Goal: Information Seeking & Learning: Learn about a topic

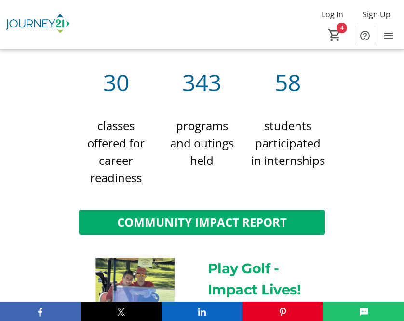
scroll to position [600, 0]
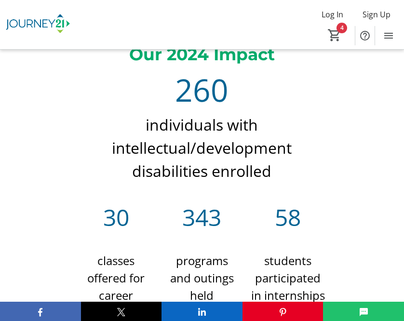
click at [374, 135] on div "Our 2024 Impact 260 individuals with intellectual/development disabilities enro…" at bounding box center [202, 182] width 404 height 303
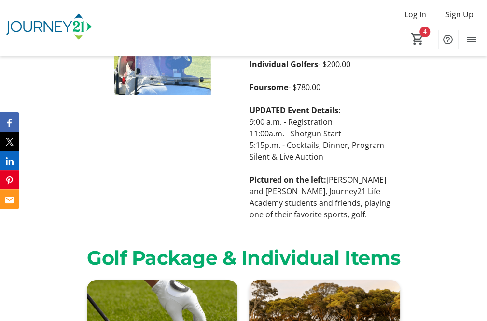
scroll to position [950, 0]
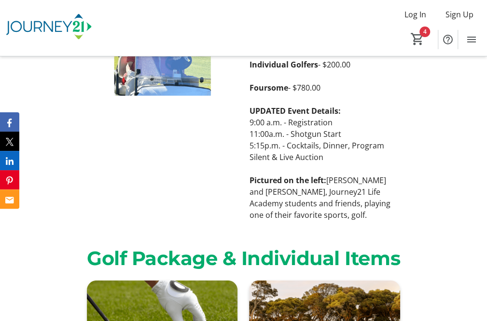
click at [411, 155] on div "Play Golf - Impact Lives! Individual Golfers - $200.00 Foursome - $780.00 UPDAT…" at bounding box center [243, 116] width 487 height 233
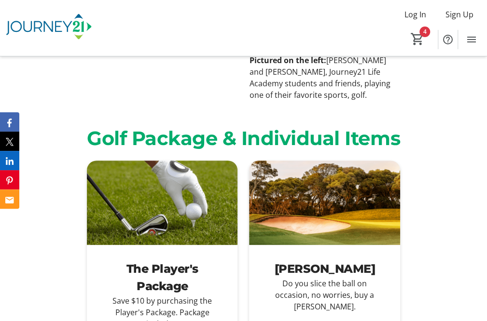
scroll to position [1293, 0]
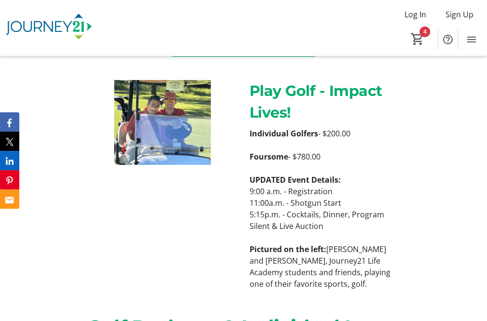
click at [411, 139] on div "Play Golf - Impact Lives! Individual Golfers - $200.00 Foursome - $780.00 UPDAT…" at bounding box center [243, 184] width 487 height 233
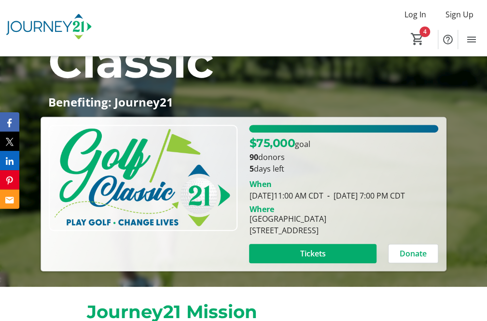
scroll to position [166, 0]
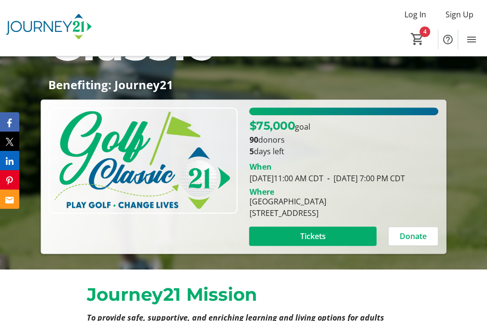
click at [411, 155] on p "5 days left" at bounding box center [343, 152] width 189 height 12
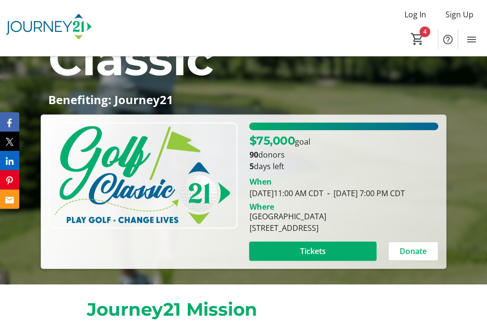
scroll to position [150, 0]
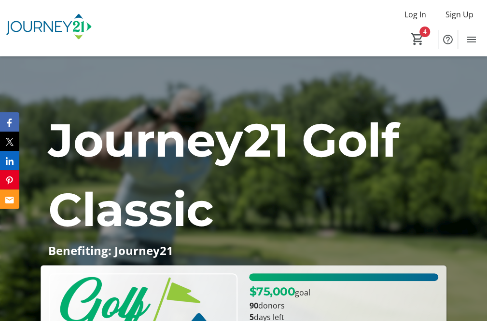
scroll to position [207, 0]
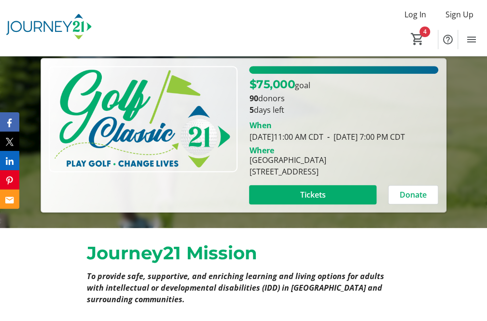
drag, startPoint x: 305, startPoint y: 134, endPoint x: 339, endPoint y: 148, distance: 36.4
click at [339, 143] on div "When August 18, 2025 11:00 AM CDT - August 18, 2025 7:00 PM CDT" at bounding box center [343, 131] width 189 height 23
drag, startPoint x: 339, startPoint y: 148, endPoint x: 329, endPoint y: 149, distance: 9.8
click at [329, 143] on div "When August 18, 2025 11:00 AM CDT - August 18, 2025 7:00 PM CDT" at bounding box center [343, 131] width 189 height 23
click at [304, 143] on div "When August 18, 2025 11:00 AM CDT - August 18, 2025 7:00 PM CDT" at bounding box center [343, 131] width 189 height 23
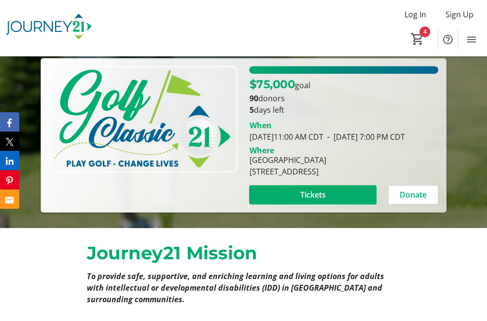
drag, startPoint x: 298, startPoint y: 148, endPoint x: 247, endPoint y: 133, distance: 52.5
click at [247, 133] on div "When August 18, 2025 11:00 AM CDT - August 18, 2025 7:00 PM CDT" at bounding box center [343, 129] width 200 height 27
drag, startPoint x: 247, startPoint y: 133, endPoint x: 292, endPoint y: 144, distance: 45.9
click at [323, 142] on span "- August 18, 2025 7:00 PM CDT" at bounding box center [364, 137] width 82 height 11
click at [300, 143] on div "When August 18, 2025 11:00 AM CDT - August 18, 2025 7:00 PM CDT" at bounding box center [343, 131] width 189 height 23
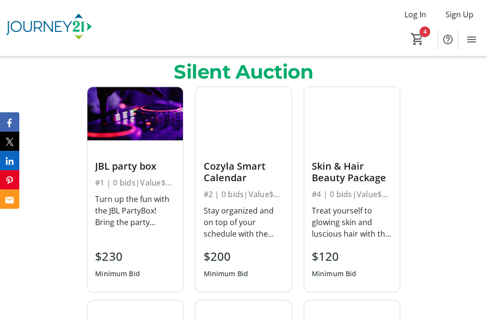
scroll to position [436, 0]
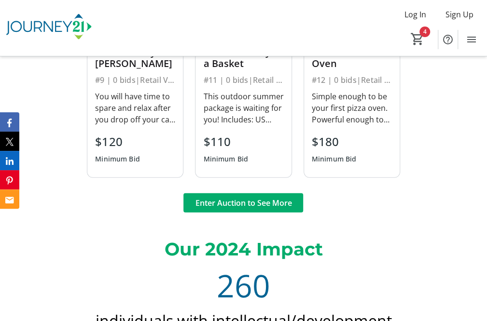
scroll to position [813, 0]
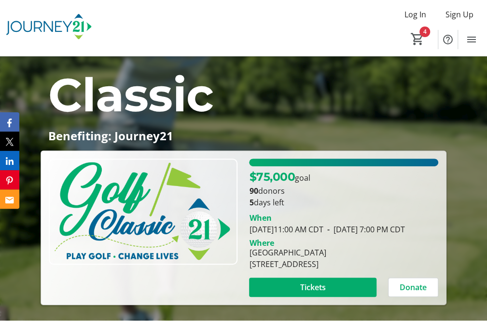
scroll to position [114, 0]
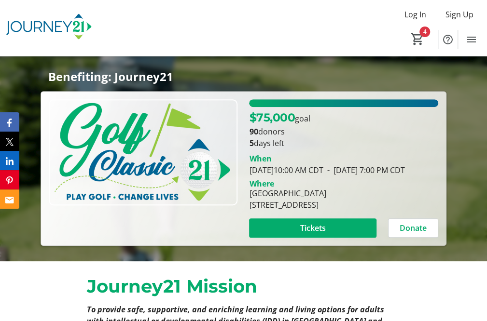
scroll to position [210, 0]
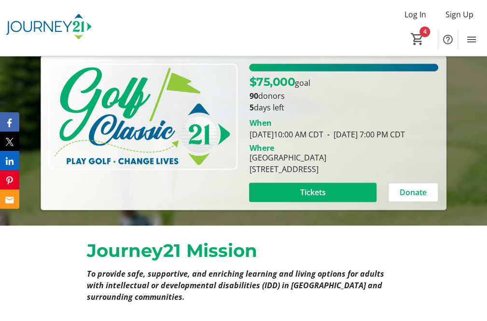
drag, startPoint x: 204, startPoint y: 191, endPoint x: -87, endPoint y: 131, distance: 297.0
click at [454, 155] on div "Journey21 Golf Classic Benefiting: Journey21 $75,000 goal 90 donors 5 days left…" at bounding box center [243, 53] width 487 height 315
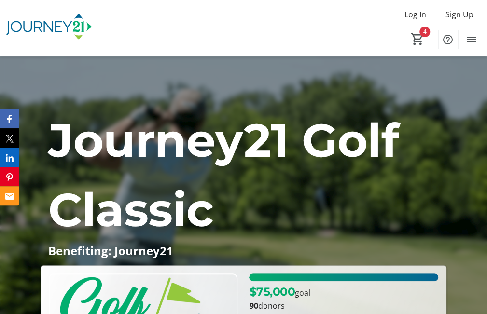
click at [433, 123] on p "Journey21 Golf Classic" at bounding box center [243, 175] width 390 height 139
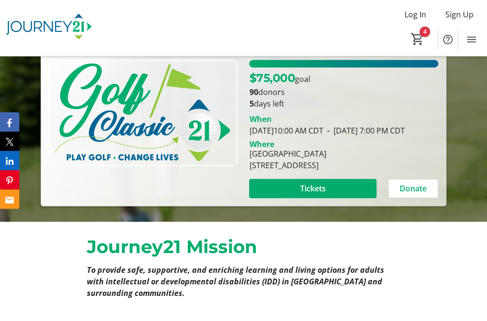
scroll to position [149, 0]
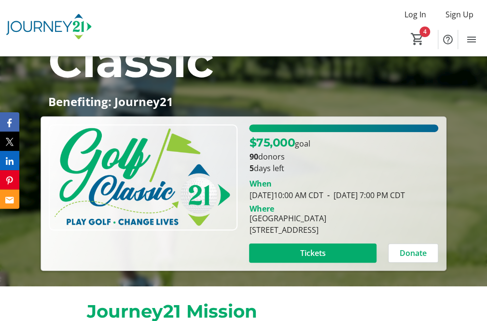
click at [424, 141] on div "$75,000 goal" at bounding box center [343, 142] width 189 height 17
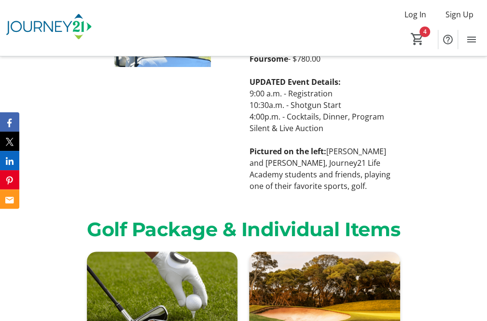
scroll to position [1367, 0]
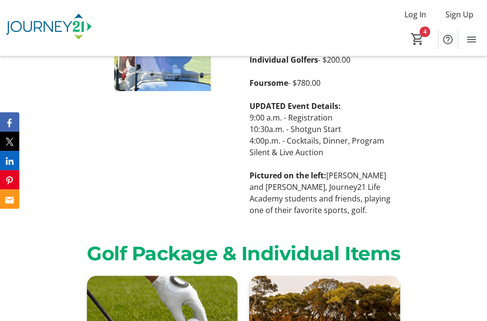
click at [441, 183] on div "Play Golf - Impact Lives! Individual Golfers - $200.00 Foursome - $780.00 UPDAT…" at bounding box center [243, 111] width 487 height 233
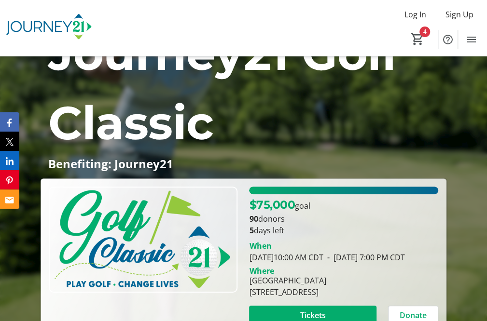
scroll to position [0, 0]
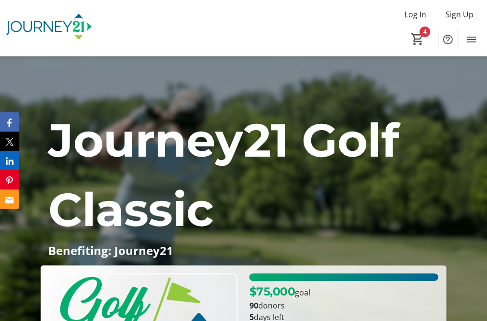
click at [470, 129] on div "Journey21 Golf Classic Benefiting: Journey21 $75,000 goal 90 donors 5 days left…" at bounding box center [243, 263] width 487 height 315
click at [421, 202] on p "Journey21 Golf Classic" at bounding box center [243, 175] width 390 height 139
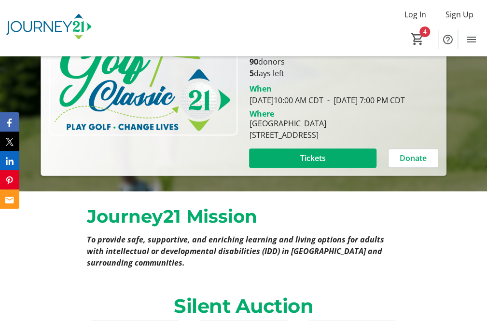
scroll to position [244, 0]
